Goal: Check status

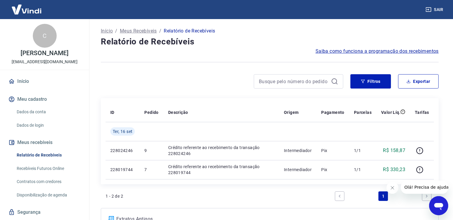
scroll to position [30, 0]
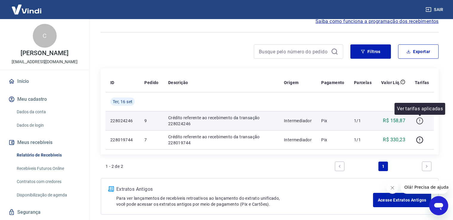
click at [418, 120] on icon "button" at bounding box center [419, 120] width 7 height 7
